Goal: Check status: Check status

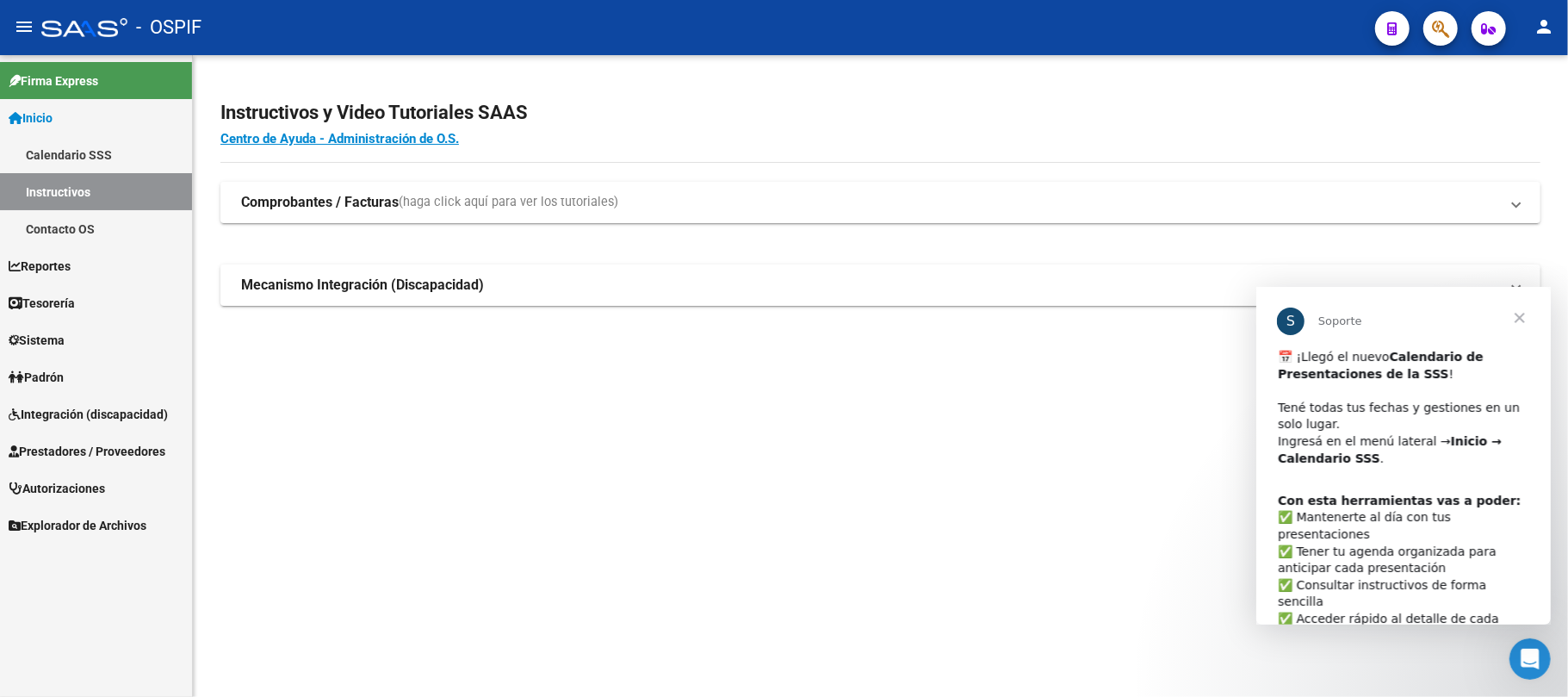
click at [1428, 510] on div "Con esta herramientas vas a poder: ​✅ Mantenerte al día con tus presentaciones …" at bounding box center [1403, 593] width 252 height 203
drag, startPoint x: 1376, startPoint y: 355, endPoint x: 1520, endPoint y: 336, distance: 145.2
click at [1383, 355] on div "​📅 ¡Llegó el nuevo Calendario de Presentaciones de la SSS ! ​ Tené todas tus fe…" at bounding box center [1403, 415] width 252 height 135
click at [1524, 320] on span "Cerrar" at bounding box center [1519, 317] width 62 height 62
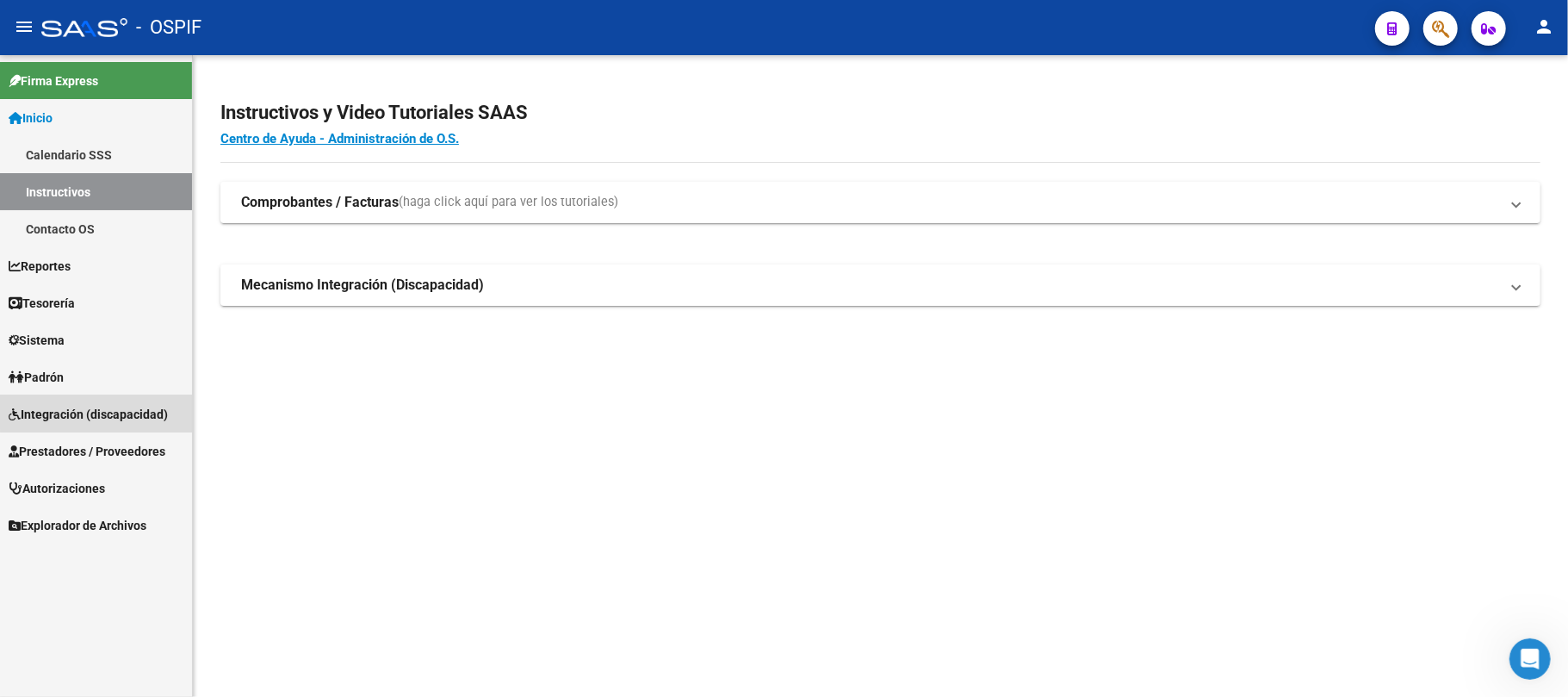
click at [98, 401] on link "Integración (discapacidad)" at bounding box center [96, 414] width 192 height 37
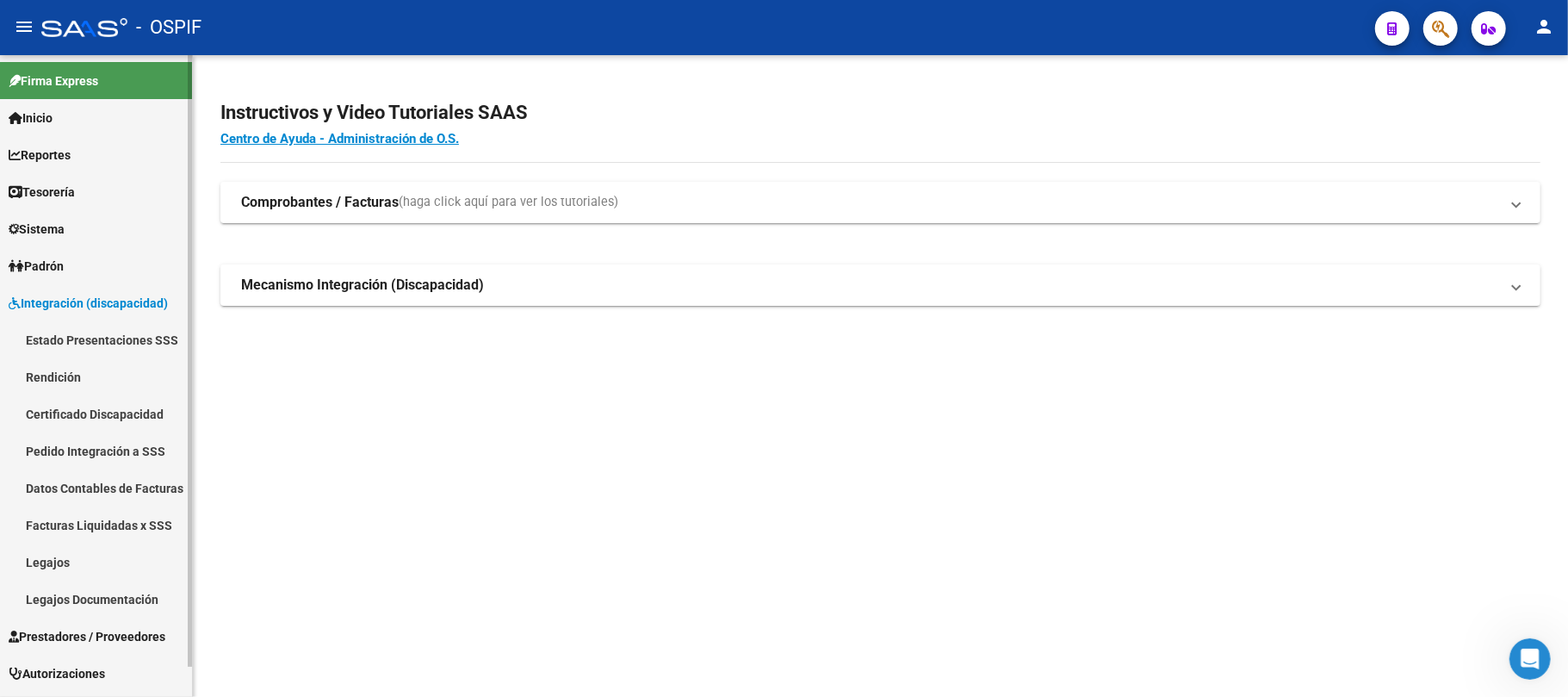
click at [134, 332] on link "Estado Presentaciones SSS" at bounding box center [96, 340] width 192 height 37
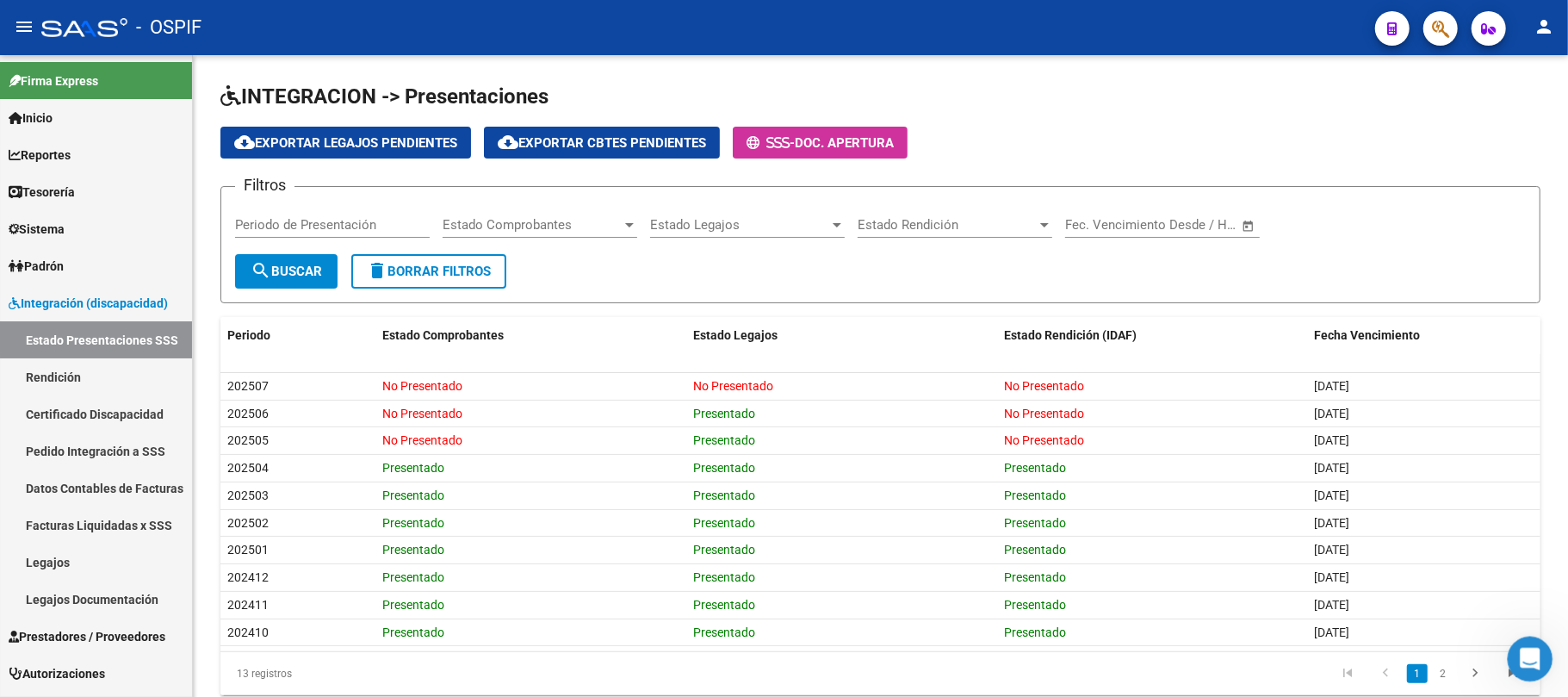
click at [1548, 648] on html at bounding box center [1528, 656] width 42 height 42
click at [1512, 664] on div "Abrir Intercom Messenger" at bounding box center [1528, 656] width 57 height 57
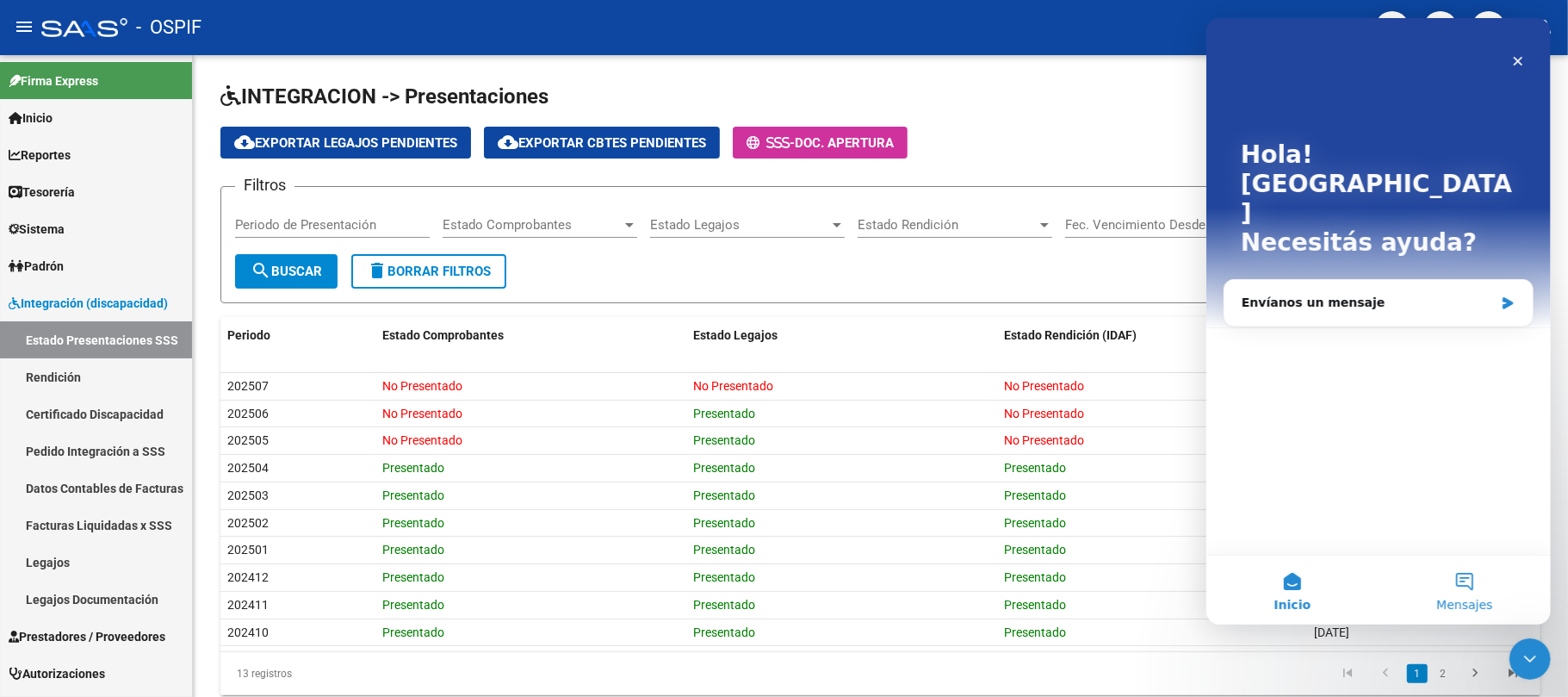
click at [1478, 598] on span "Mensajes" at bounding box center [1463, 605] width 56 height 12
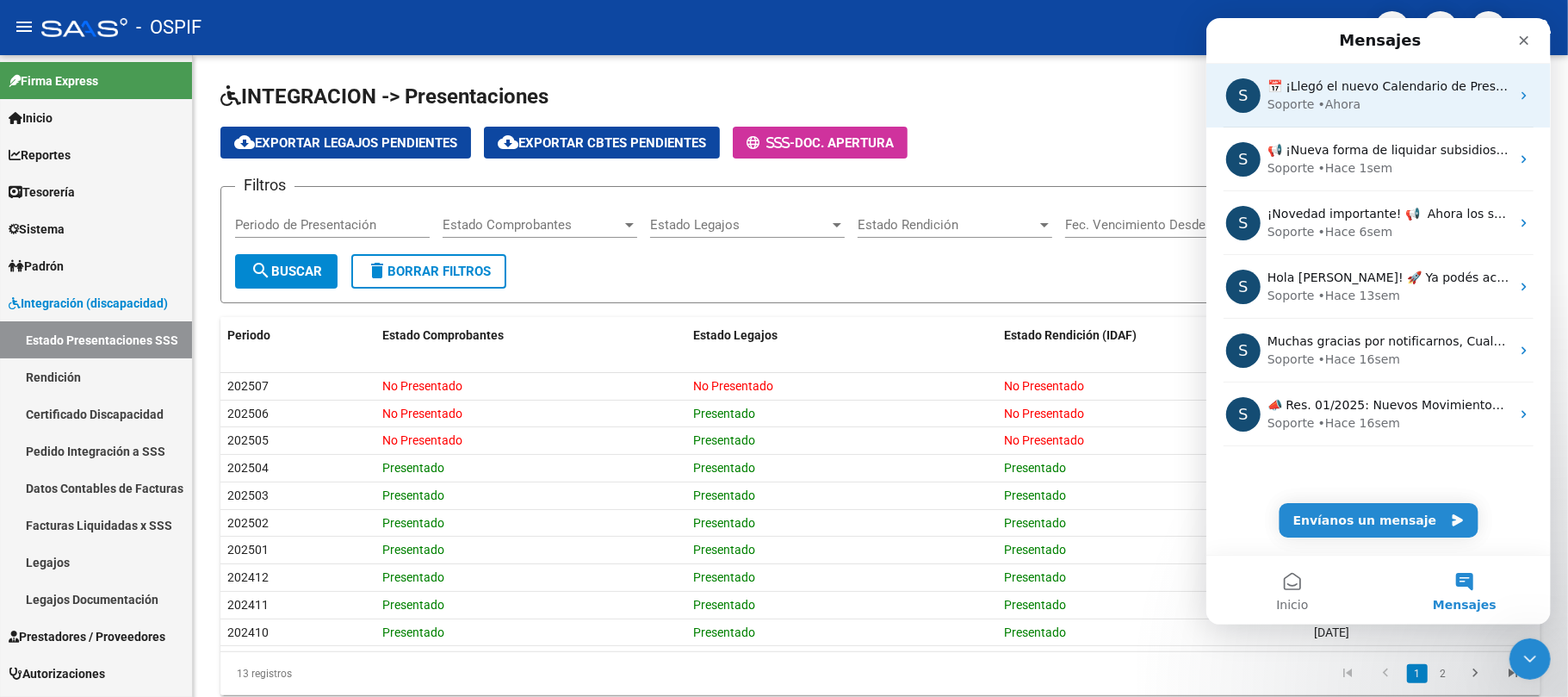
click at [1324, 113] on div "• Ahora" at bounding box center [1339, 105] width 43 height 18
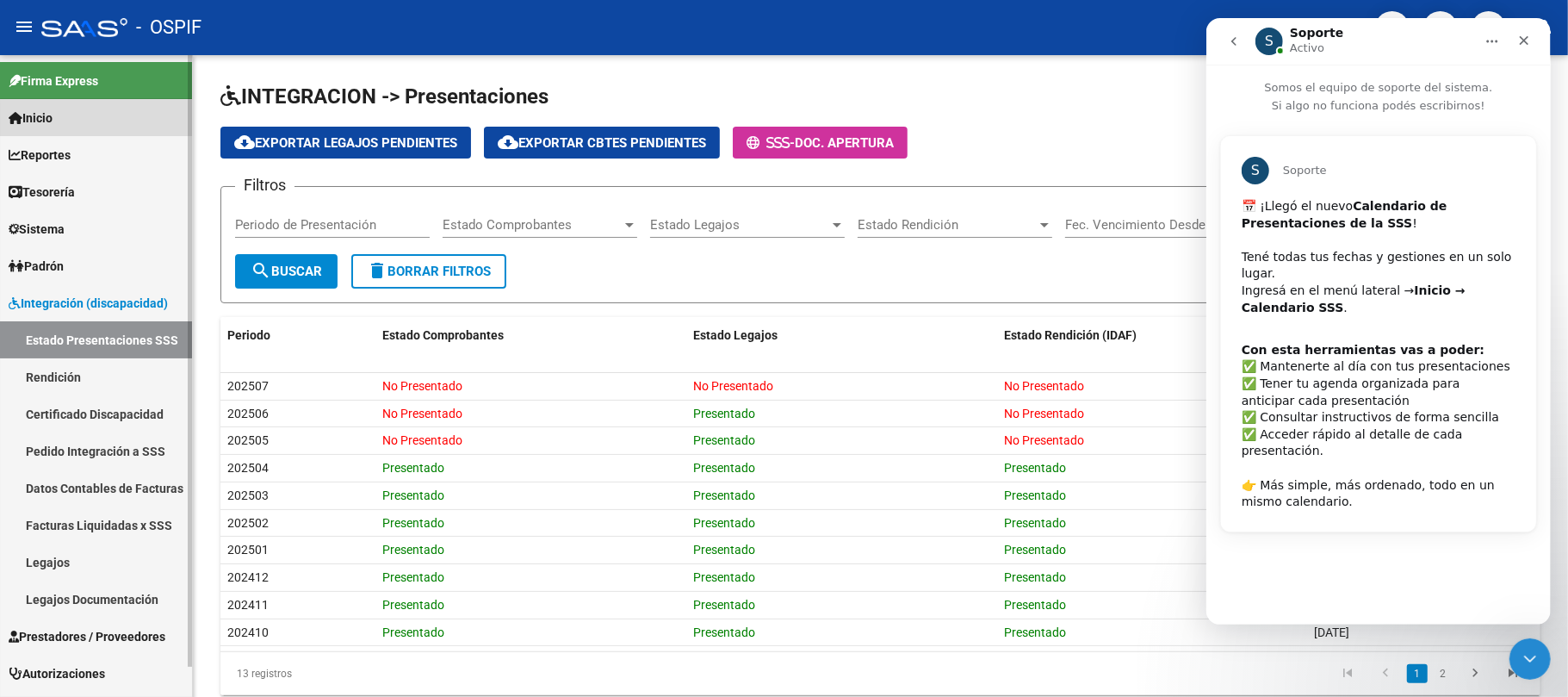
click at [107, 122] on link "Inicio" at bounding box center [96, 117] width 192 height 37
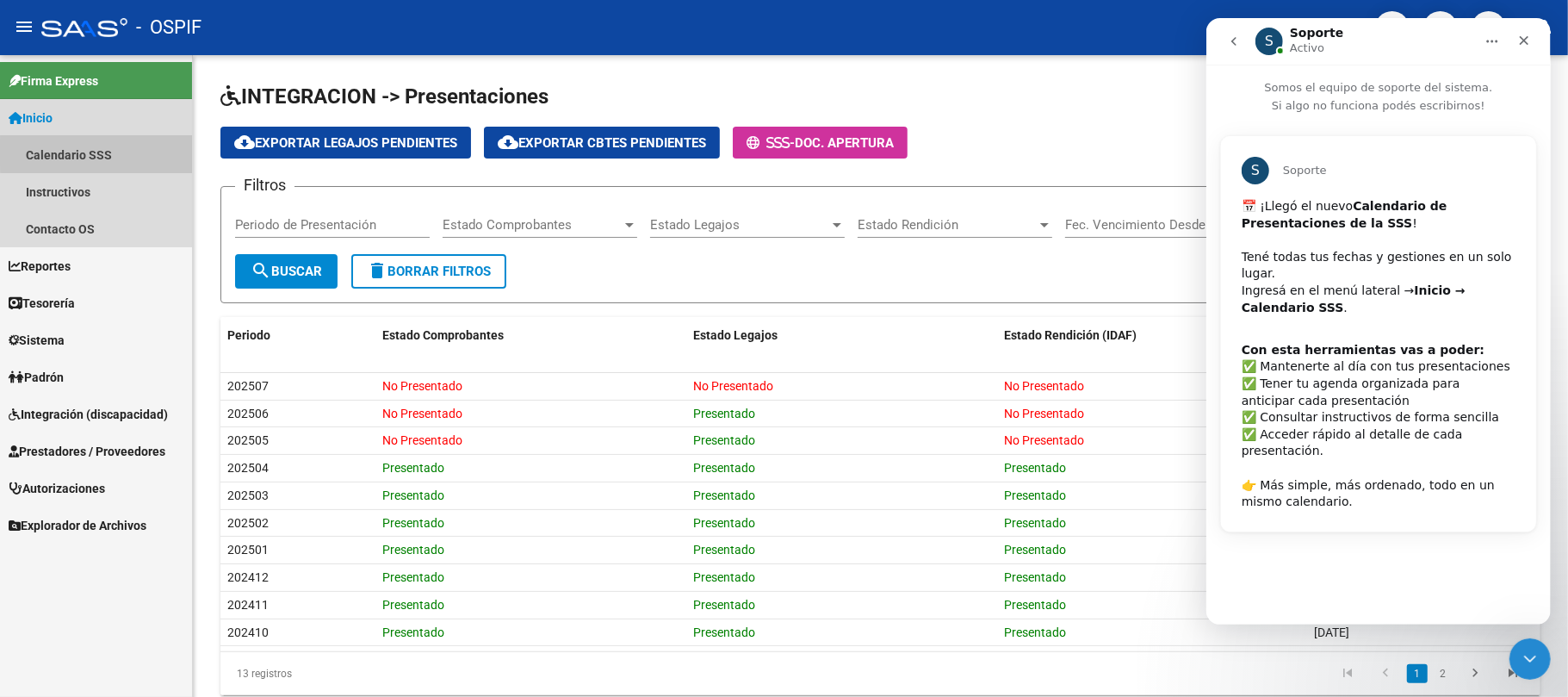
click at [122, 153] on link "Calendario SSS" at bounding box center [96, 155] width 192 height 37
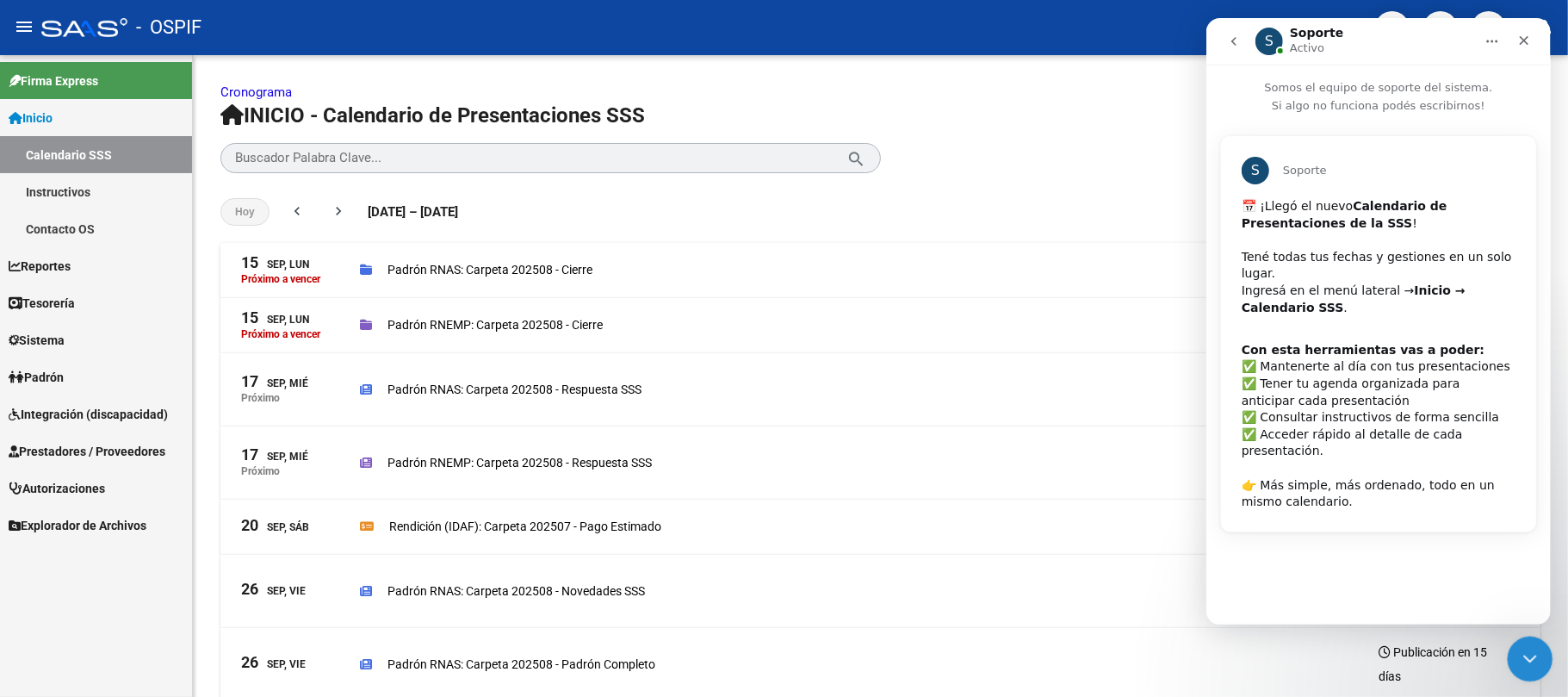
click at [1534, 655] on icon "Cerrar Intercom Messenger" at bounding box center [1527, 656] width 20 height 20
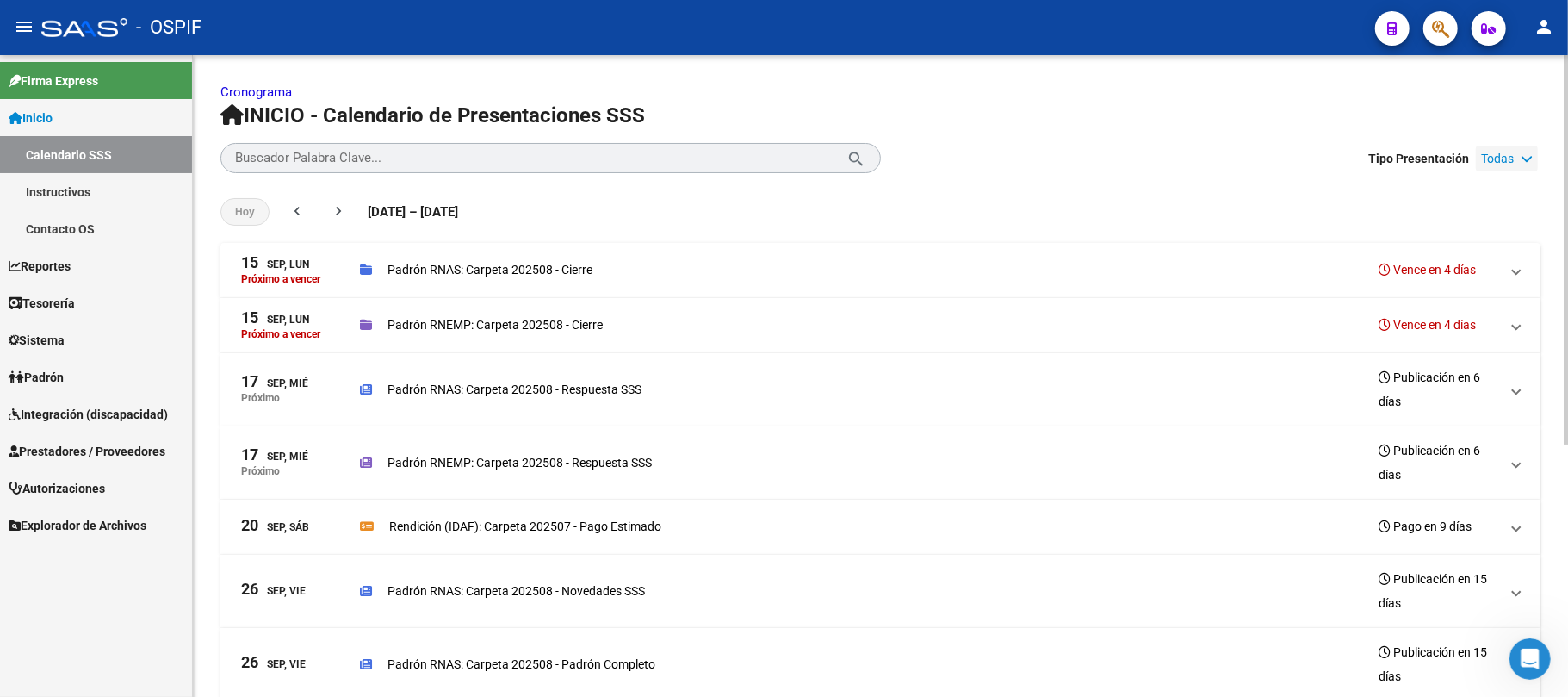
click at [1530, 155] on icon at bounding box center [1527, 159] width 12 height 12
click at [1495, 116] on h1 "INICIO - Calendario de Presentaciones SSS" at bounding box center [880, 115] width 1320 height 28
